Goal: Check status: Check status

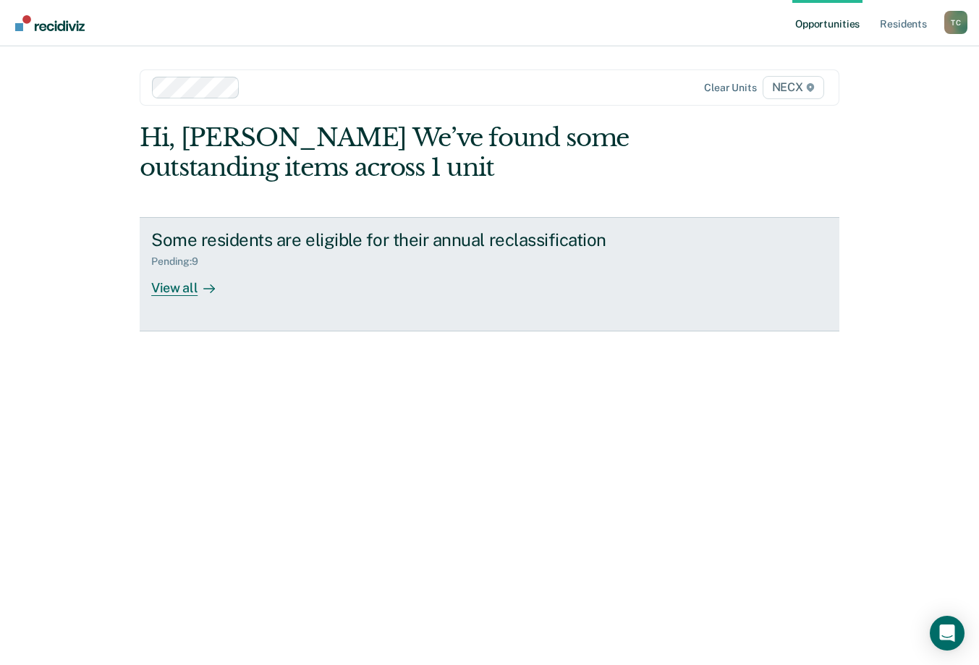
click at [179, 286] on div "View all" at bounding box center [191, 282] width 81 height 28
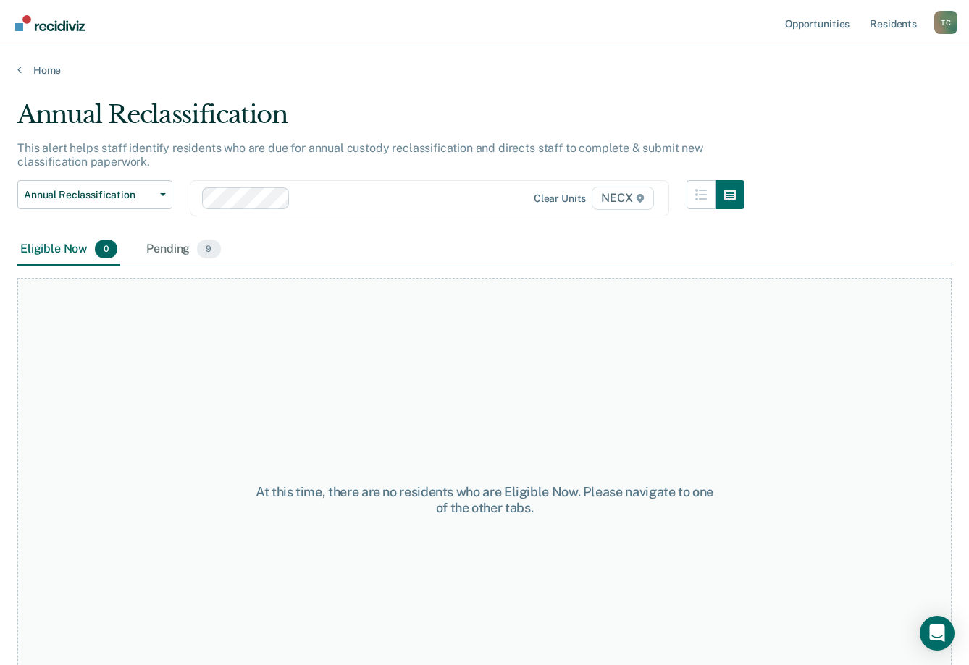
scroll to position [58, 0]
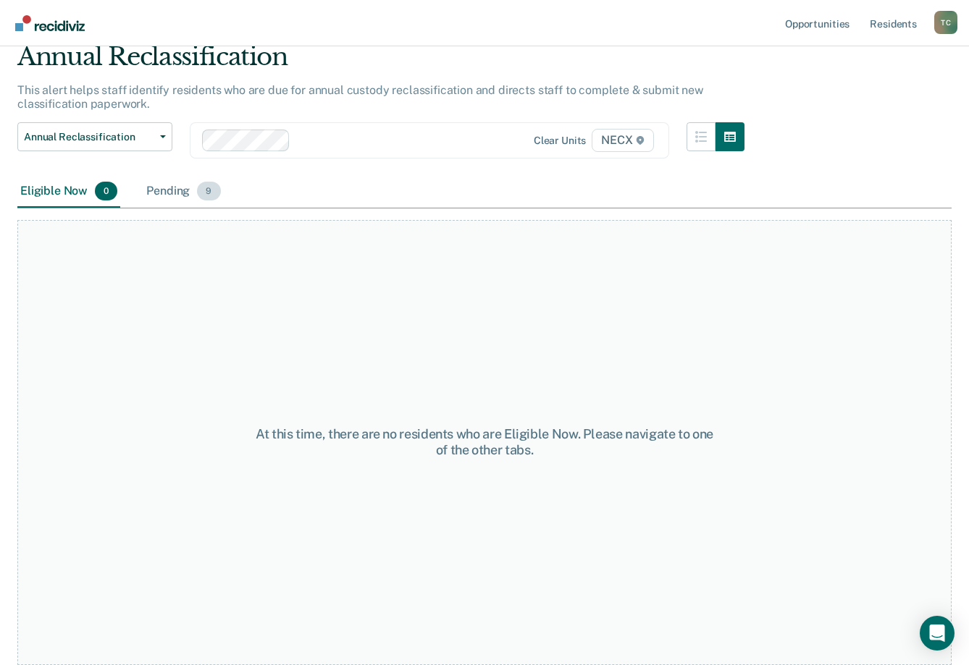
click at [181, 197] on div "Pending 9" at bounding box center [183, 192] width 80 height 32
